Goal: Complete application form: Complete application form

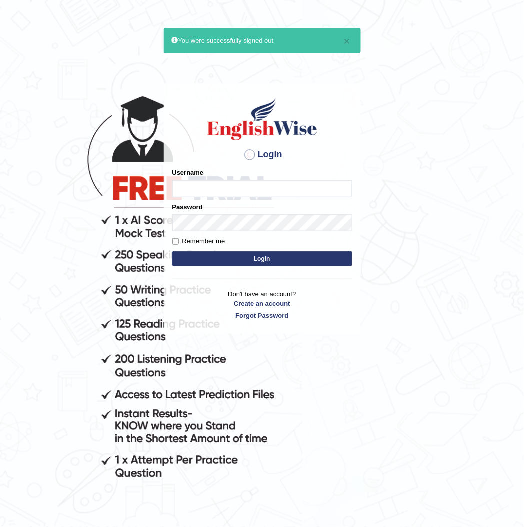
click at [232, 187] on input "Username" at bounding box center [262, 188] width 180 height 17
type input "takhalid"
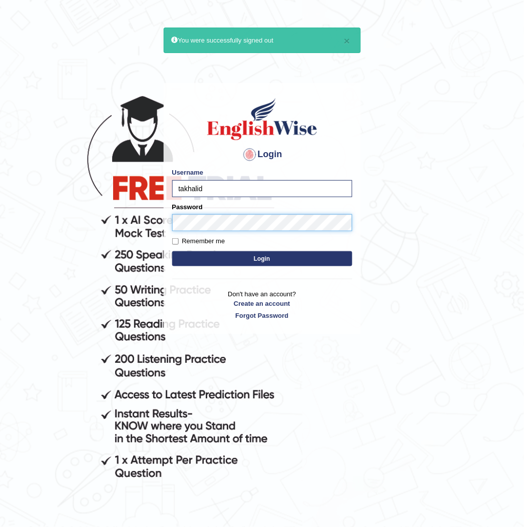
click at [172, 251] on button "Login" at bounding box center [262, 258] width 180 height 15
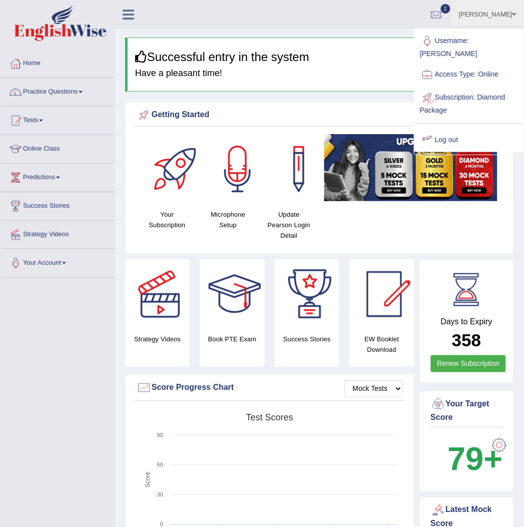
click at [462, 132] on link "Log out" at bounding box center [469, 140] width 108 height 23
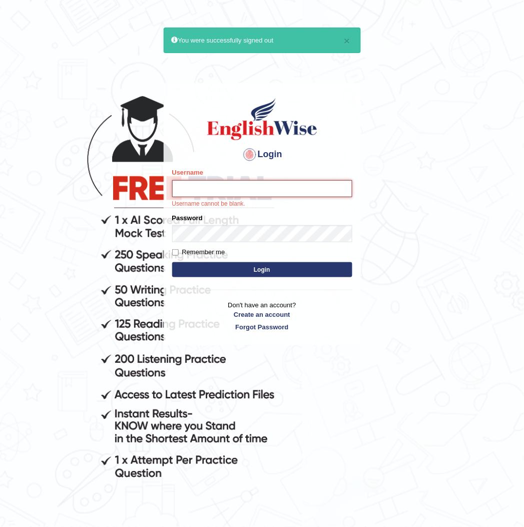
click at [246, 188] on input "Username" at bounding box center [262, 188] width 180 height 17
type input "takhalid"
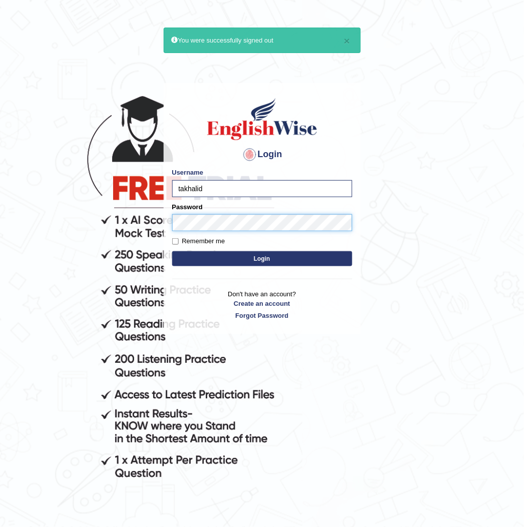
click at [172, 251] on button "Login" at bounding box center [262, 258] width 180 height 15
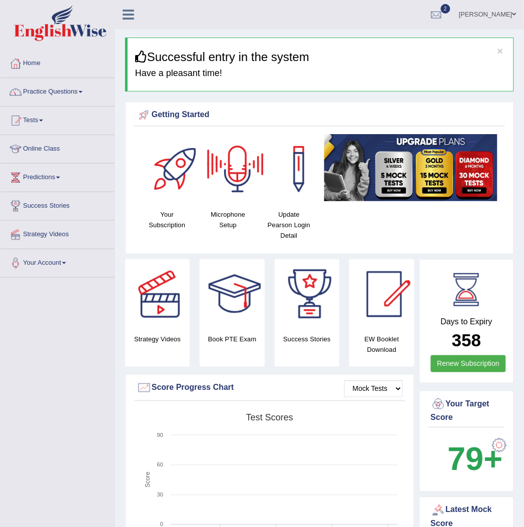
click at [507, 13] on link "Tauqeer khalid" at bounding box center [488, 13] width 73 height 26
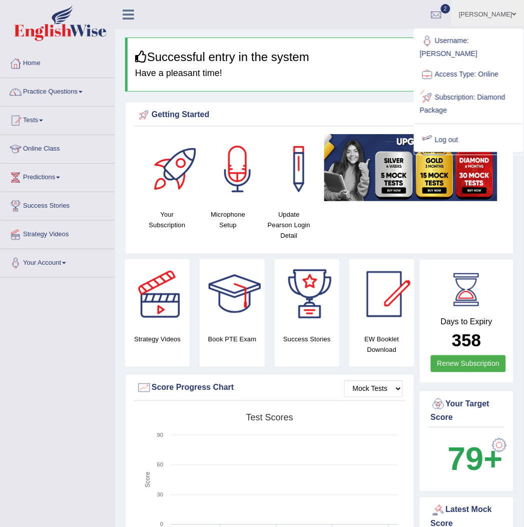
click at [457, 129] on link "Log out" at bounding box center [469, 140] width 108 height 23
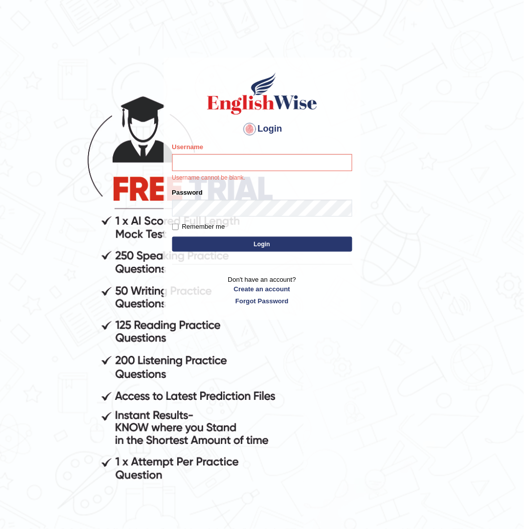
click at [427, 132] on body "Login Please fix the following errors: Username Username cannot be blank. Passw…" at bounding box center [262, 290] width 524 height 529
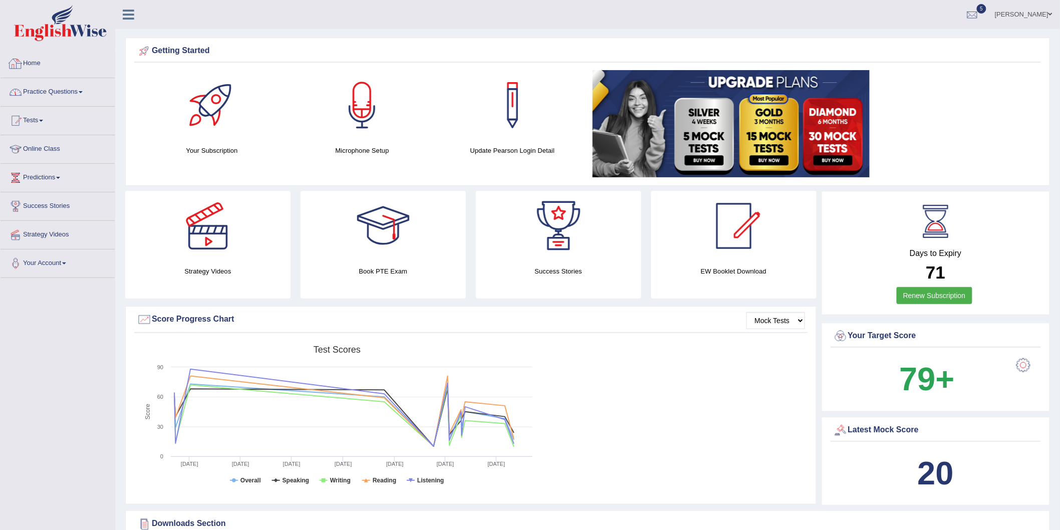
click at [95, 87] on link "Practice Questions" at bounding box center [58, 90] width 114 height 25
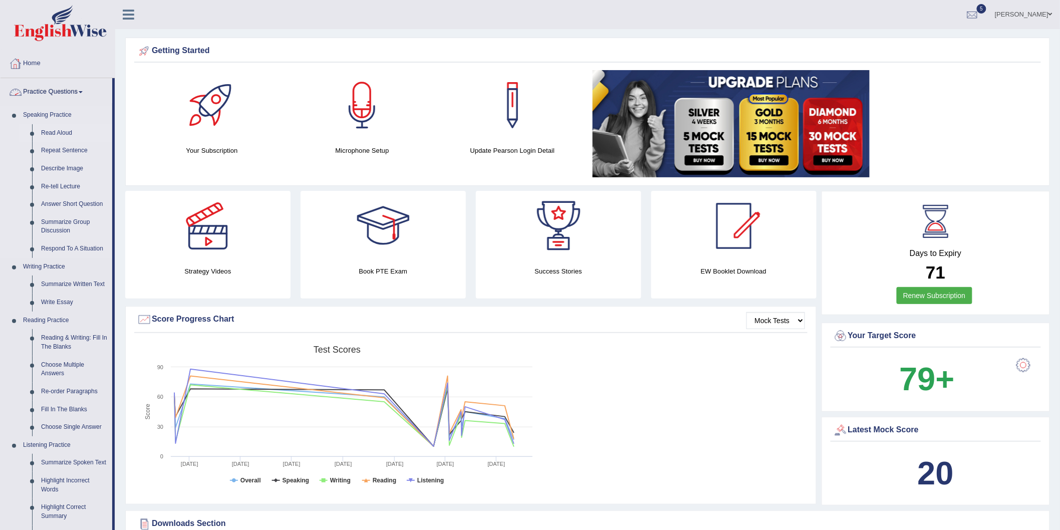
click at [52, 131] on link "Read Aloud" at bounding box center [75, 133] width 76 height 18
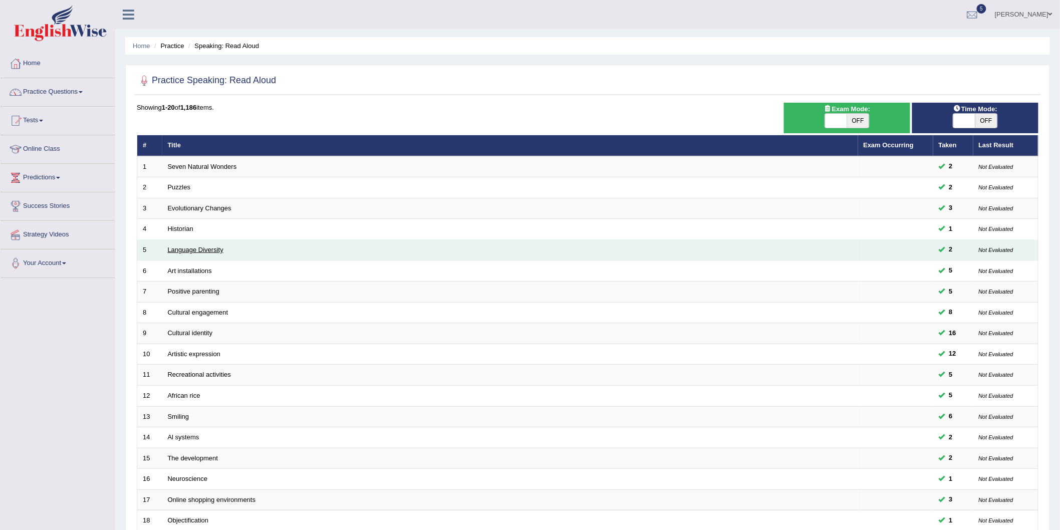
click at [211, 252] on link "Language Diversity" at bounding box center [196, 250] width 56 height 8
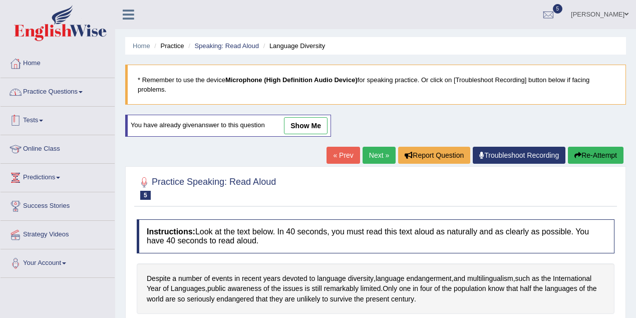
click at [94, 95] on link "Practice Questions" at bounding box center [58, 90] width 114 height 25
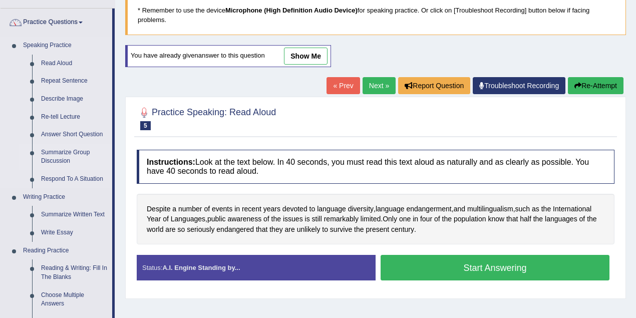
scroll to position [67, 0]
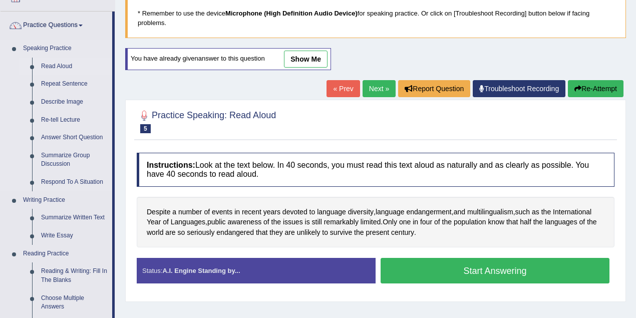
click at [69, 64] on link "Read Aloud" at bounding box center [75, 67] width 76 height 18
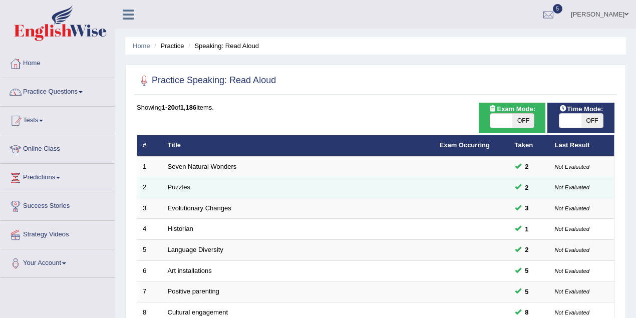
click at [191, 188] on td "Puzzles" at bounding box center [298, 187] width 272 height 21
click at [186, 187] on link "Puzzles" at bounding box center [179, 187] width 23 height 8
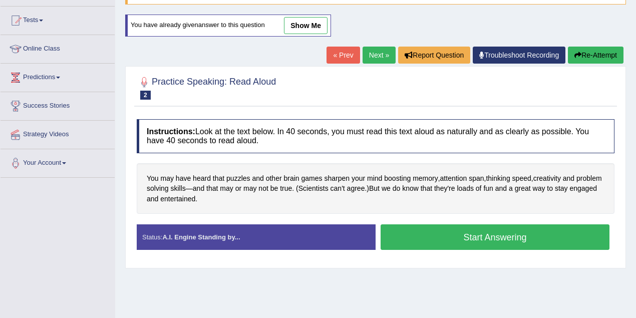
click at [482, 233] on button "Start Answering" at bounding box center [495, 237] width 229 height 26
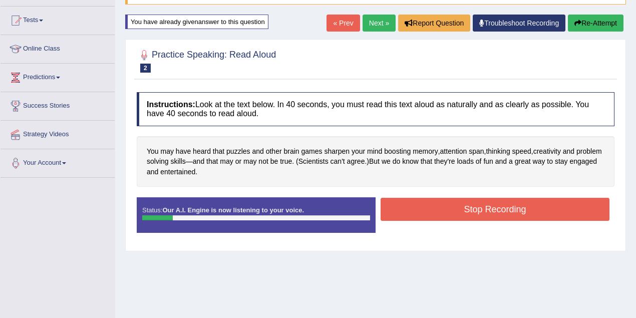
click at [490, 209] on button "Stop Recording" at bounding box center [495, 209] width 229 height 23
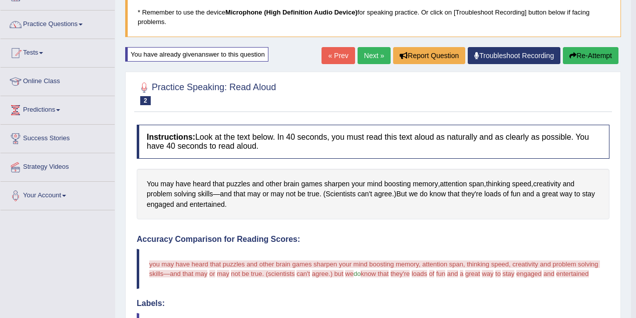
scroll to position [67, 0]
click at [379, 58] on link "Next »" at bounding box center [374, 56] width 33 height 17
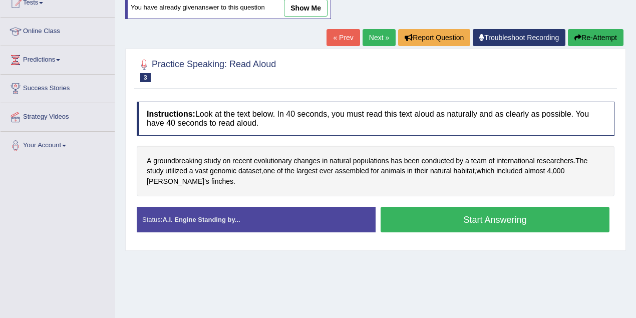
scroll to position [133, 0]
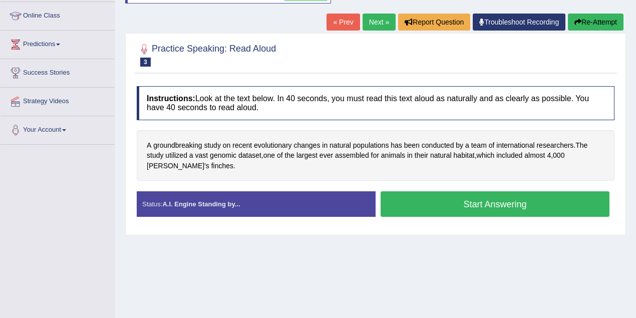
click at [458, 203] on button "Start Answering" at bounding box center [495, 204] width 229 height 26
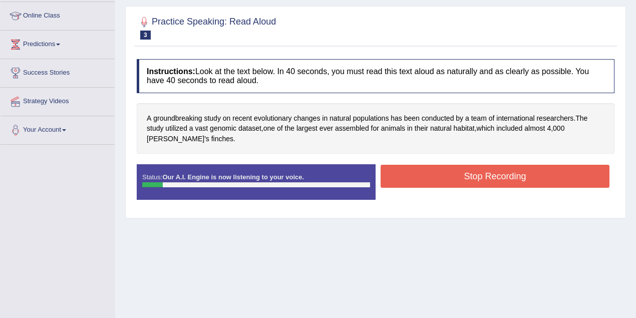
click at [499, 177] on button "Stop Recording" at bounding box center [495, 176] width 229 height 23
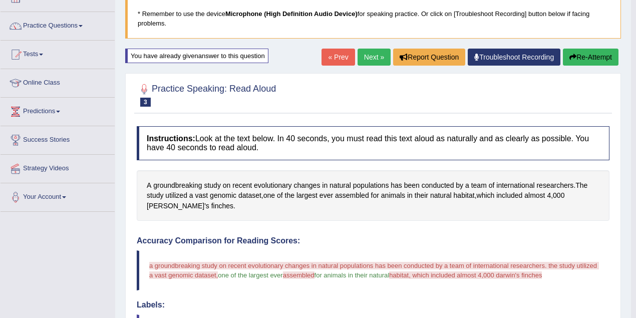
scroll to position [34, 0]
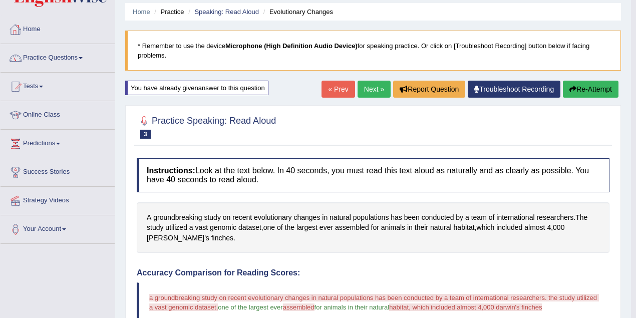
click at [86, 35] on link "Home" at bounding box center [58, 28] width 114 height 25
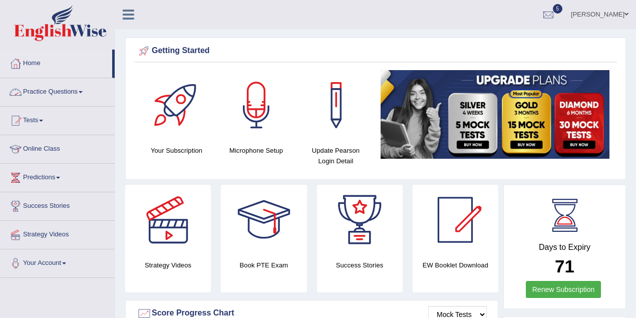
click at [64, 96] on link "Practice Questions" at bounding box center [58, 90] width 114 height 25
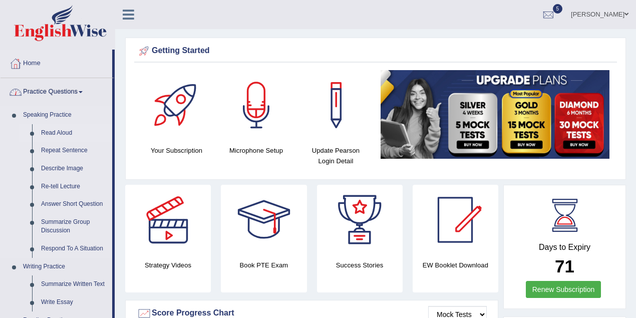
click at [69, 132] on link "Read Aloud" at bounding box center [75, 133] width 76 height 18
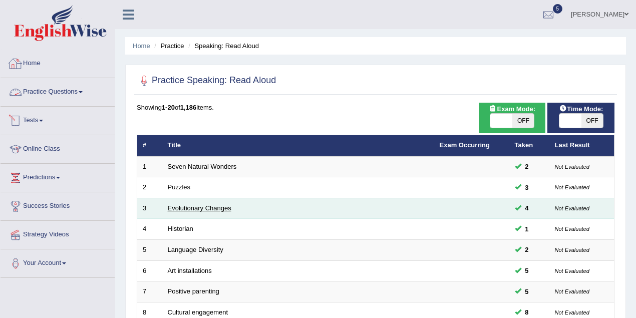
click at [222, 210] on link "Evolutionary Changes" at bounding box center [200, 208] width 64 height 8
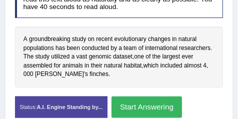
scroll to position [280, 0]
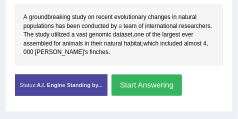
drag, startPoint x: 123, startPoint y: 80, endPoint x: 120, endPoint y: 22, distance: 57.7
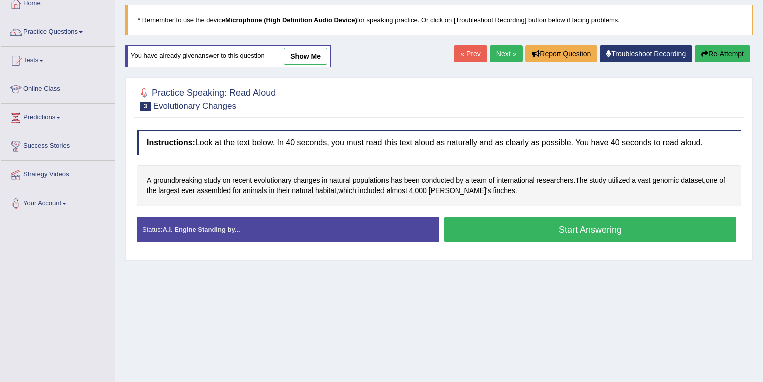
scroll to position [0, 0]
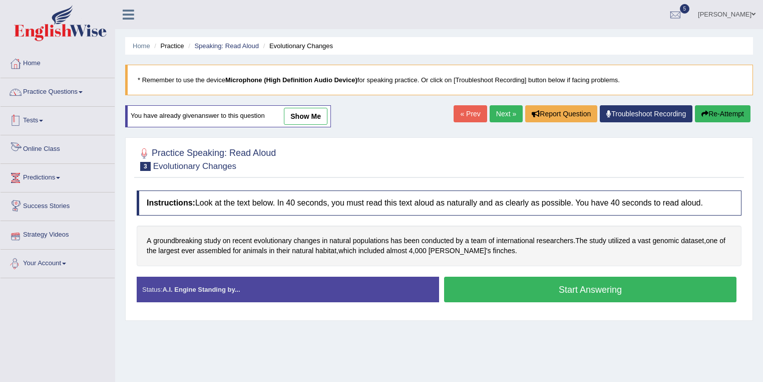
click at [66, 121] on link "Tests" at bounding box center [58, 119] width 114 height 25
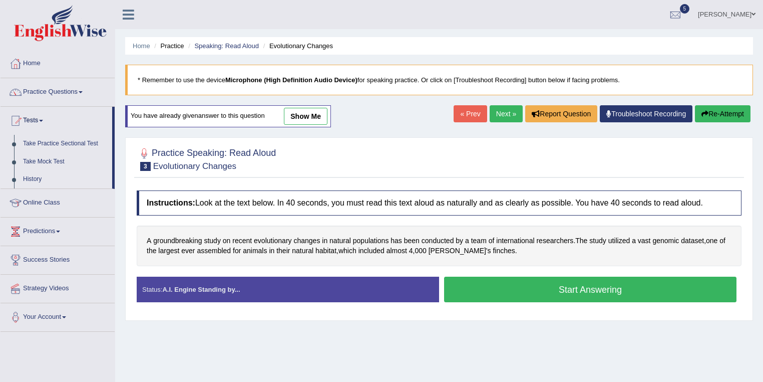
drag, startPoint x: 41, startPoint y: 176, endPoint x: 90, endPoint y: 176, distance: 49.6
click at [42, 176] on link "History" at bounding box center [66, 179] width 94 height 18
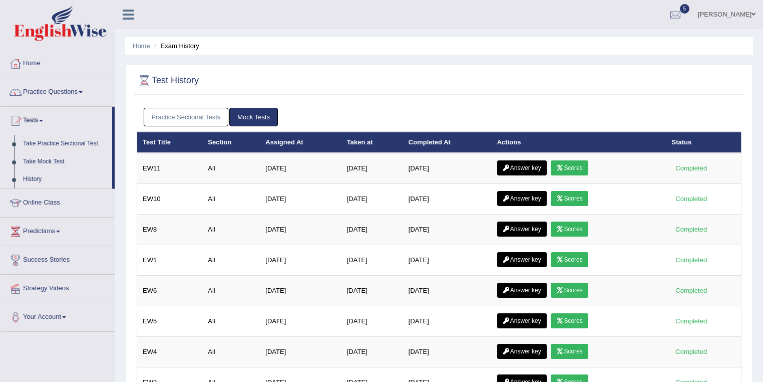
click at [571, 195] on link "Scores" at bounding box center [569, 198] width 37 height 15
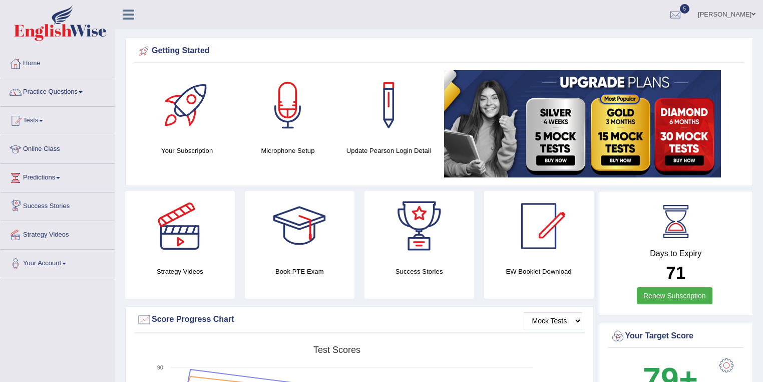
click at [71, 230] on link "Strategy Videos" at bounding box center [58, 233] width 114 height 25
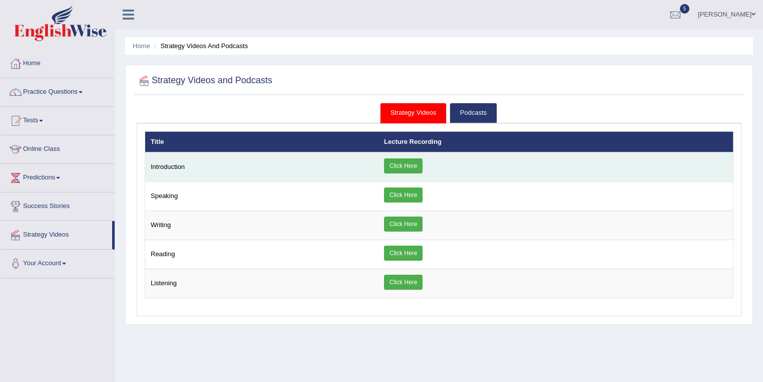
click at [395, 168] on link "Click Here" at bounding box center [403, 165] width 39 height 15
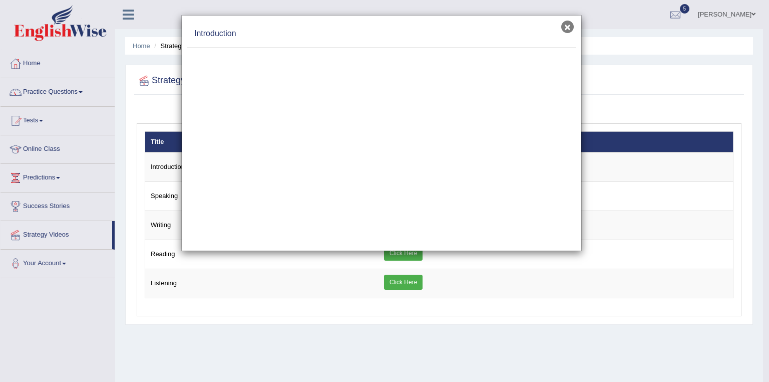
click at [567, 28] on button "×" at bounding box center [567, 27] width 13 height 13
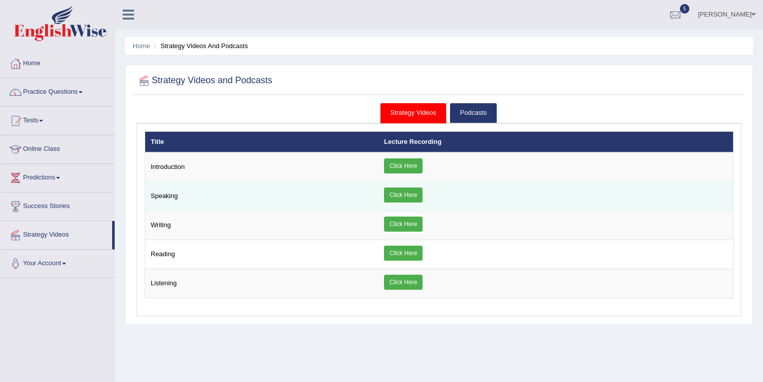
click at [420, 197] on link "Click Here" at bounding box center [403, 194] width 39 height 15
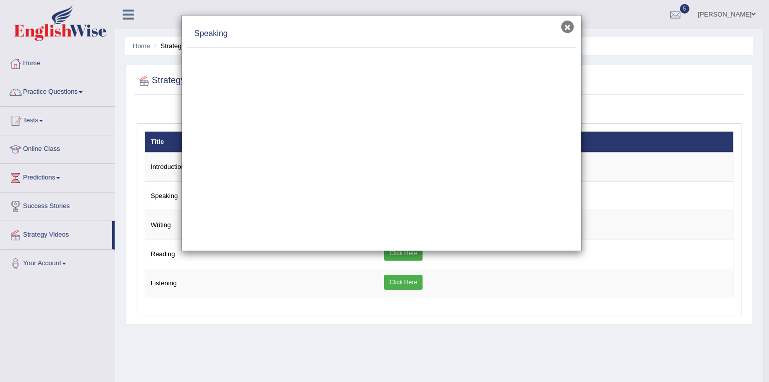
click at [564, 27] on button "×" at bounding box center [567, 27] width 13 height 13
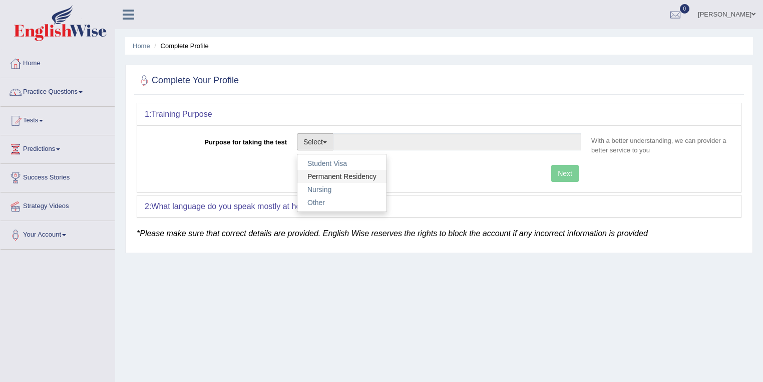
click at [334, 172] on link "Permanent Residency" at bounding box center [341, 176] width 89 height 13
type input "Permanent Residency"
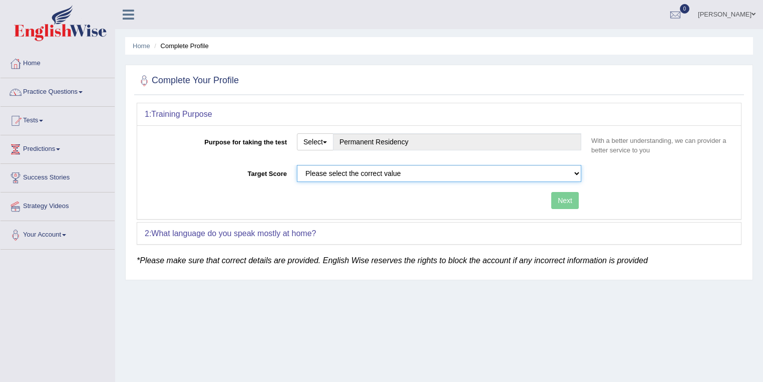
click at [355, 171] on select "Please select the correct value 50 (6 bands) 58 (6.5 bands) 65 (7 bands) 79 (8 …" at bounding box center [439, 173] width 284 height 17
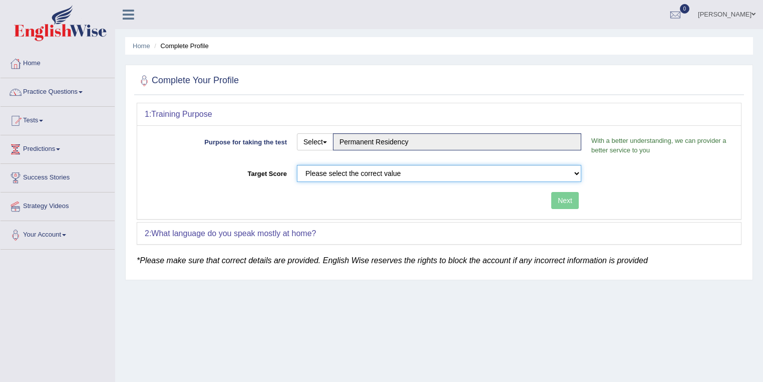
select select "50"
click at [297, 165] on select "Please select the correct value 50 (6 bands) 58 (6.5 bands) 65 (7 bands) 79 (8 …" at bounding box center [439, 173] width 284 height 17
click at [565, 192] on button "Next" at bounding box center [565, 200] width 28 height 17
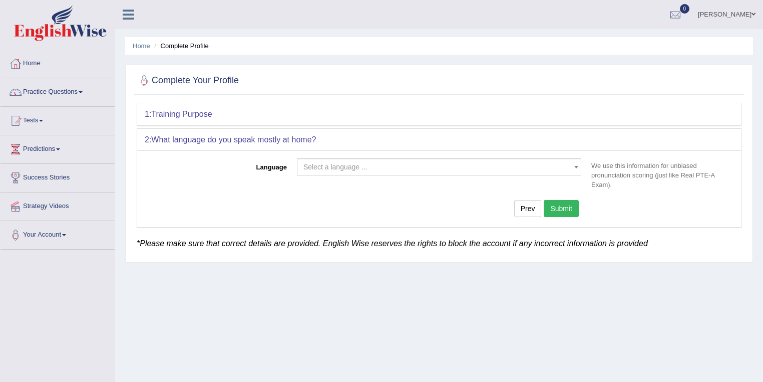
click at [395, 166] on span "Select a language ..." at bounding box center [436, 167] width 265 height 10
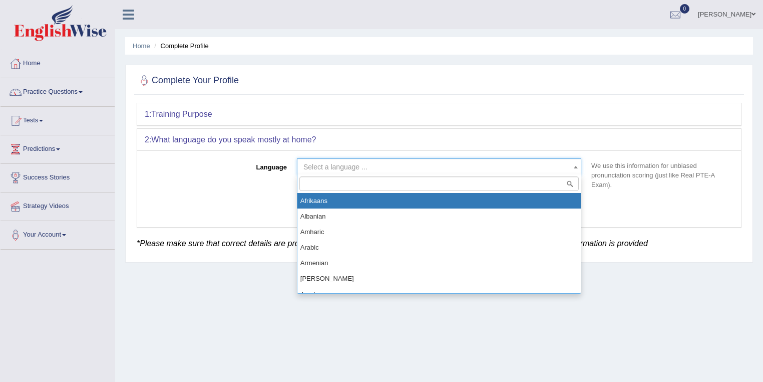
type input "h"
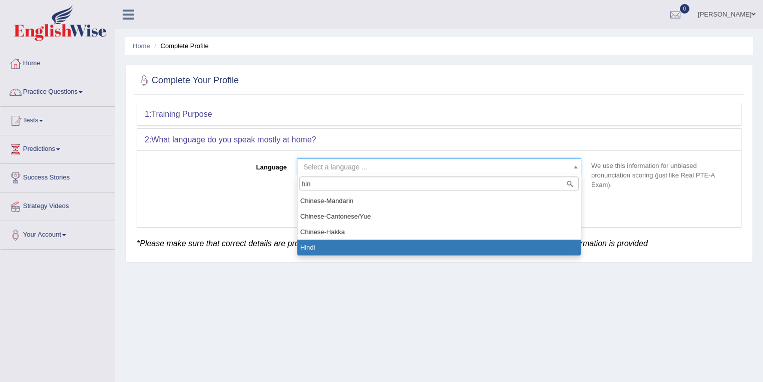
type input "hin"
select select "Hindi"
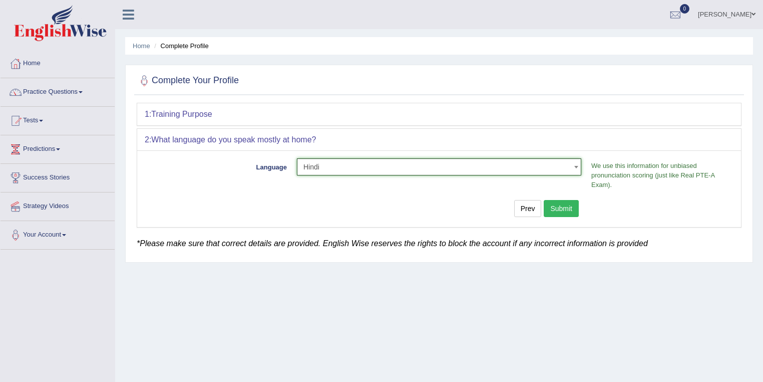
click at [549, 206] on button "Submit" at bounding box center [561, 208] width 35 height 17
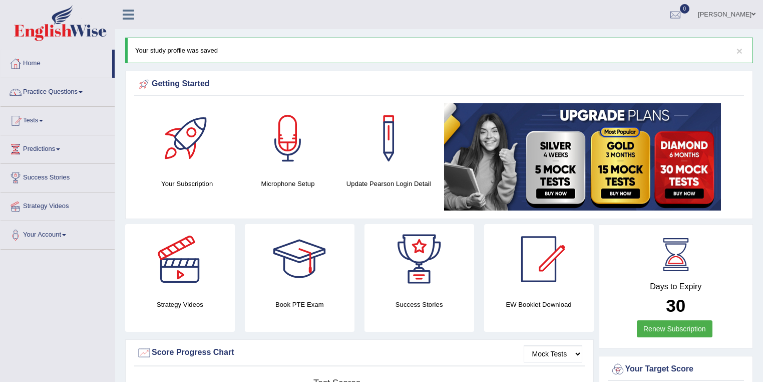
click at [46, 208] on link "Strategy Videos" at bounding box center [58, 204] width 114 height 25
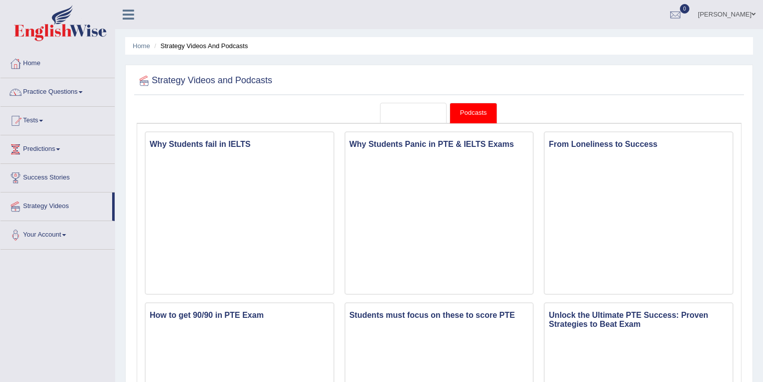
click at [414, 116] on link "Strategy Videos" at bounding box center [413, 113] width 67 height 21
